Goal: Transaction & Acquisition: Purchase product/service

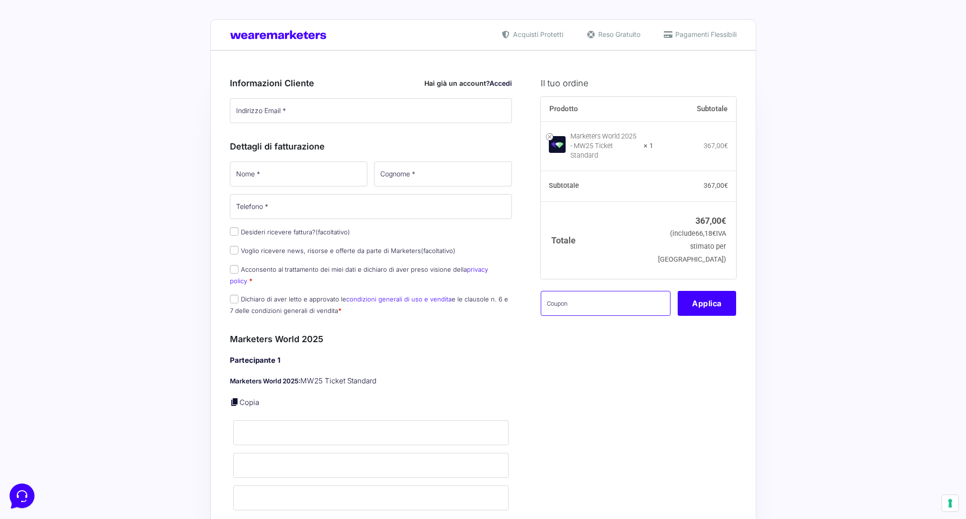
click at [563, 300] on input "text" at bounding box center [606, 303] width 130 height 25
type input "AMICIPOD"
click at [703, 299] on button "Applica" at bounding box center [707, 303] width 58 height 25
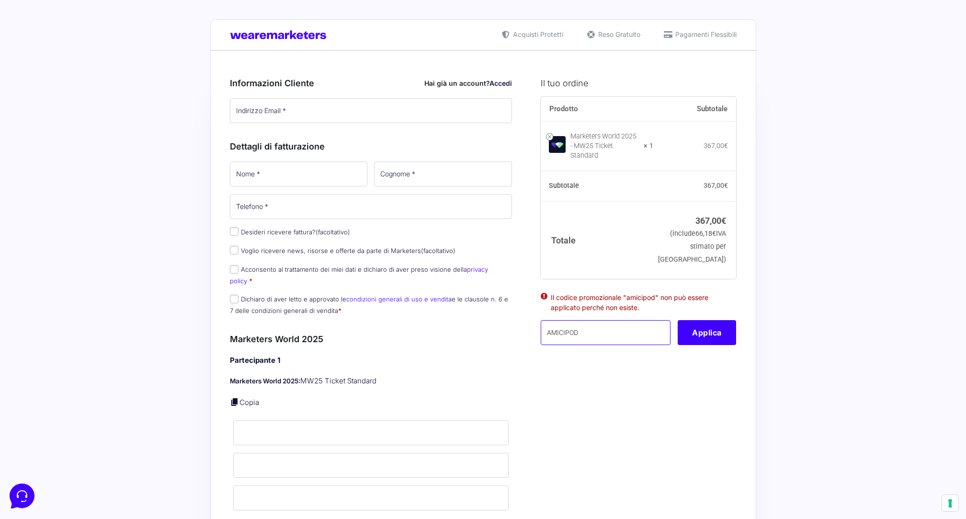
drag, startPoint x: 580, startPoint y: 329, endPoint x: 516, endPoint y: 327, distance: 63.2
click at [567, 324] on input "text" at bounding box center [606, 332] width 130 height 25
paste input "mw25rotolando"
type input "mw25rotolando"
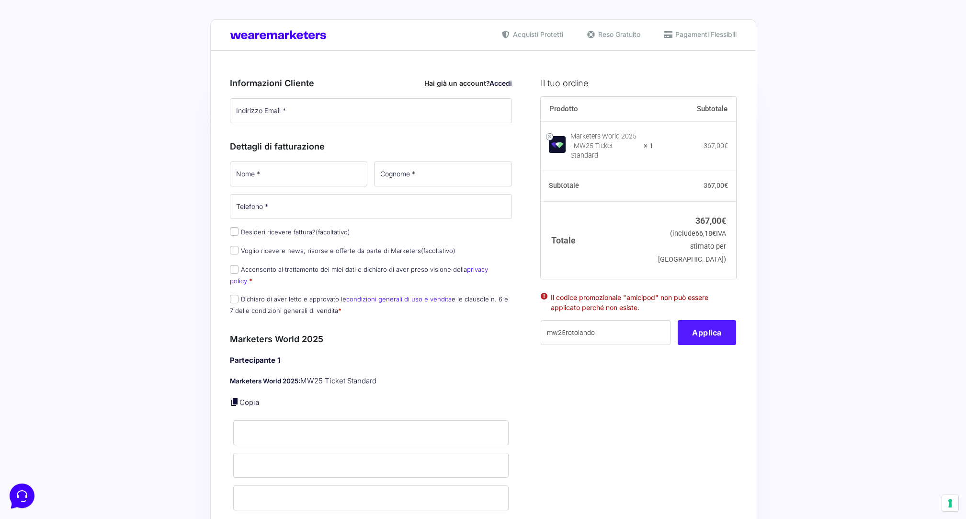
click at [707, 328] on button "Applica" at bounding box center [707, 332] width 58 height 25
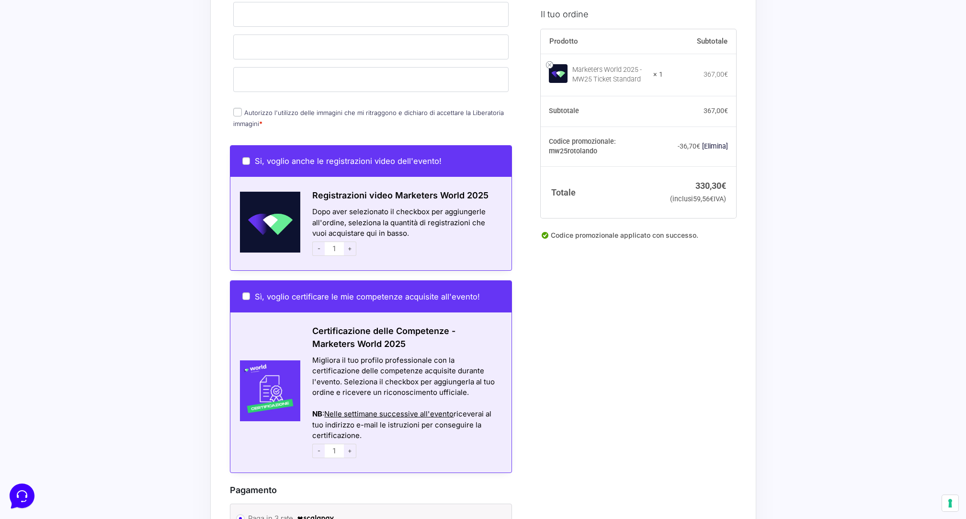
scroll to position [431, 0]
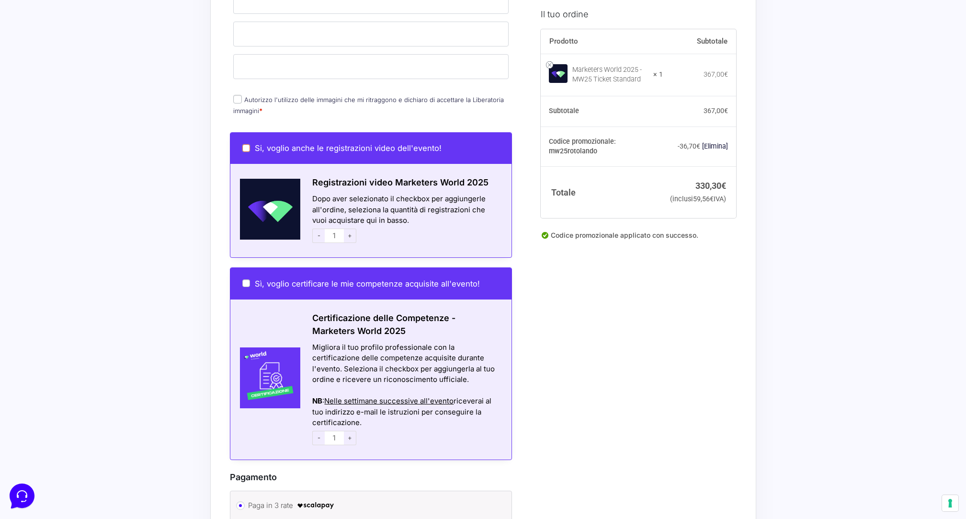
click at [244, 144] on input "Si, voglio anche le registrazioni video dell'evento!" at bounding box center [246, 148] width 8 height 8
checkbox input "true"
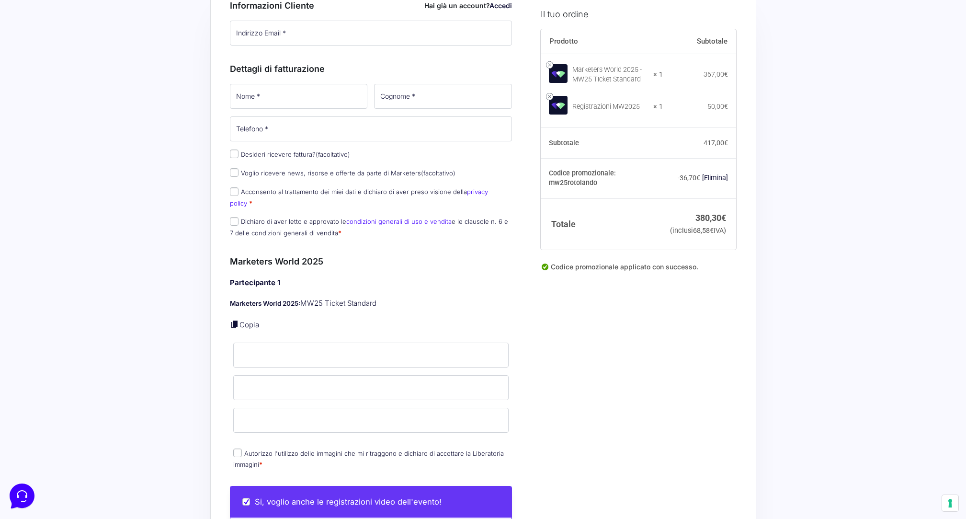
scroll to position [9, 0]
